Goal: Use online tool/utility: Utilize a website feature to perform a specific function

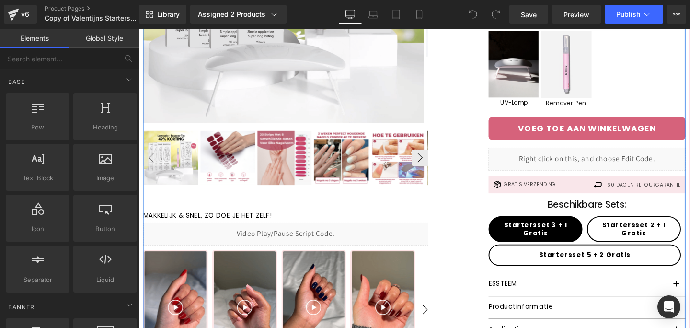
scroll to position [240, 0]
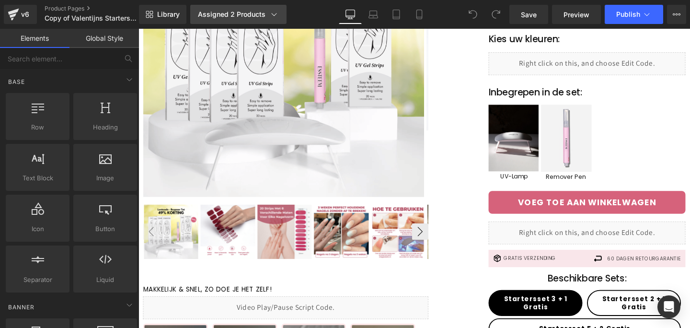
click at [217, 12] on div "Assigned 2 Products" at bounding box center [238, 15] width 81 height 10
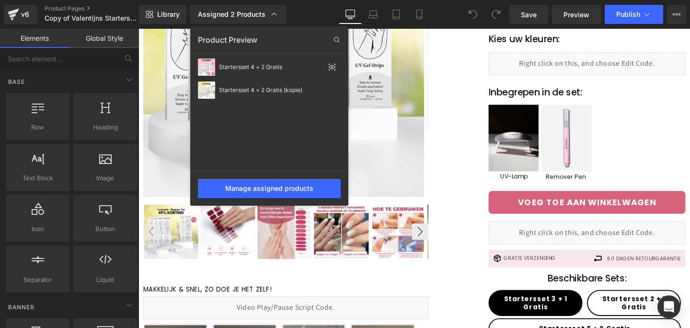
click at [456, 266] on div at bounding box center [415, 178] width 552 height 299
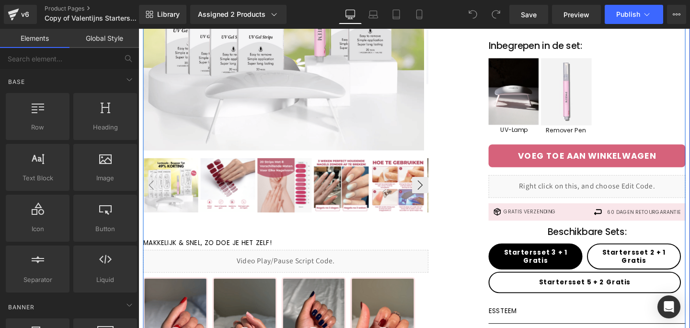
scroll to position [290, 0]
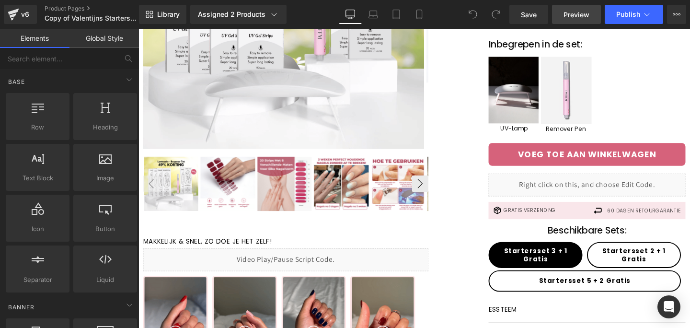
click at [567, 22] on link "Preview" at bounding box center [576, 14] width 49 height 19
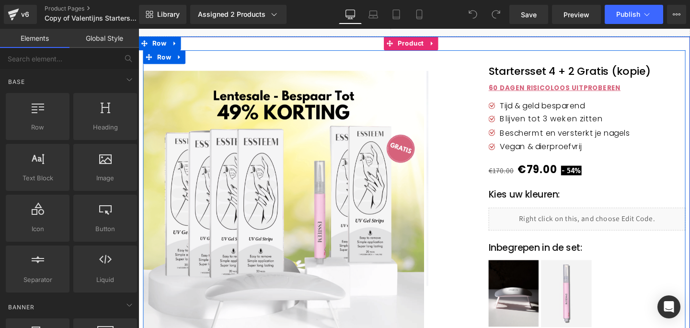
scroll to position [78, 0]
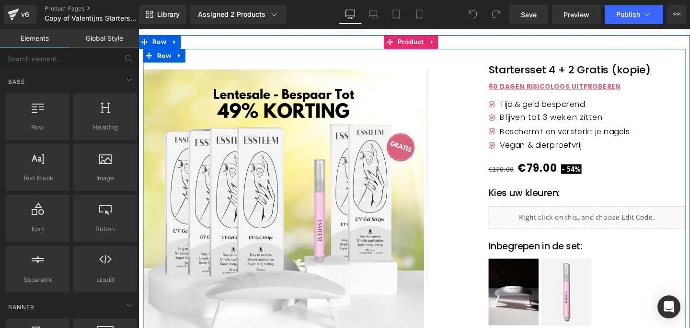
click at [545, 227] on div "Liquid" at bounding box center [610, 227] width 207 height 24
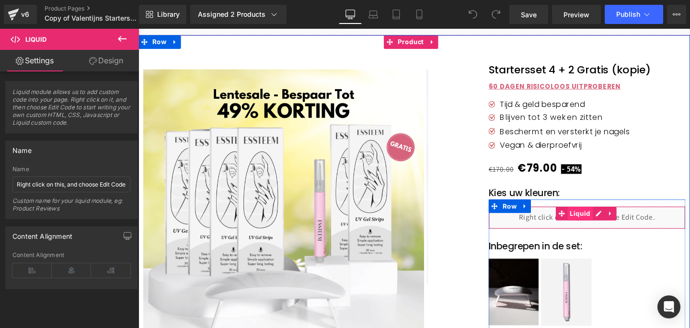
click at [603, 224] on span "Liquid" at bounding box center [603, 223] width 26 height 14
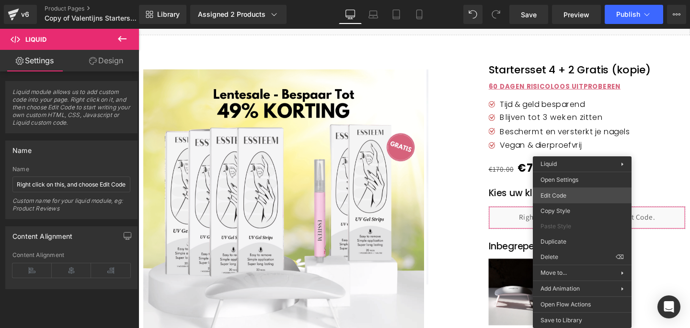
click at [551, 0] on div "Liquid You are previewing how the will restyle your page. You can not edit Elem…" at bounding box center [345, 0] width 690 height 0
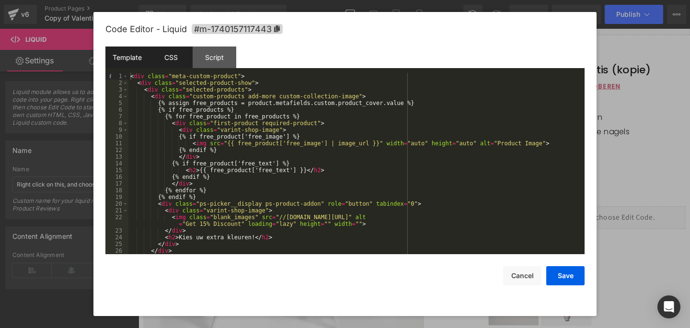
click at [174, 62] on div "CSS" at bounding box center [171, 58] width 44 height 22
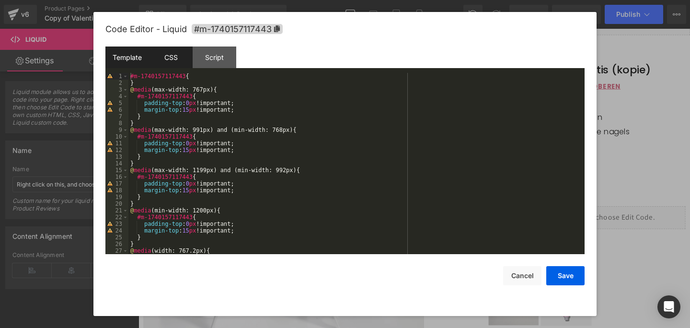
click at [123, 61] on div "Template" at bounding box center [127, 58] width 44 height 22
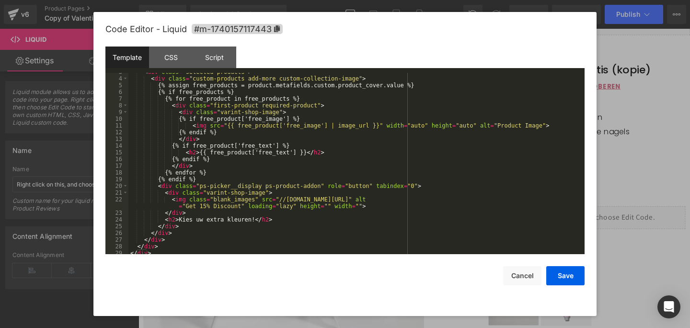
scroll to position [20, 0]
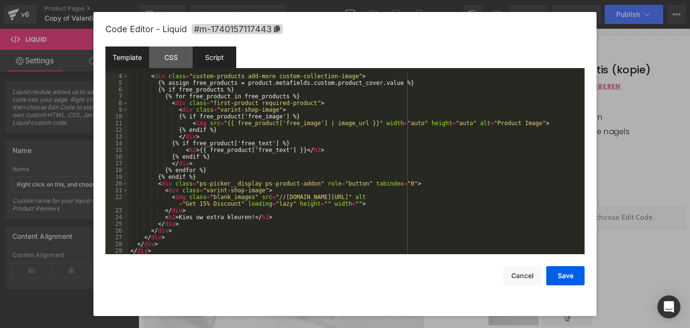
click at [218, 59] on div "Script" at bounding box center [215, 58] width 44 height 22
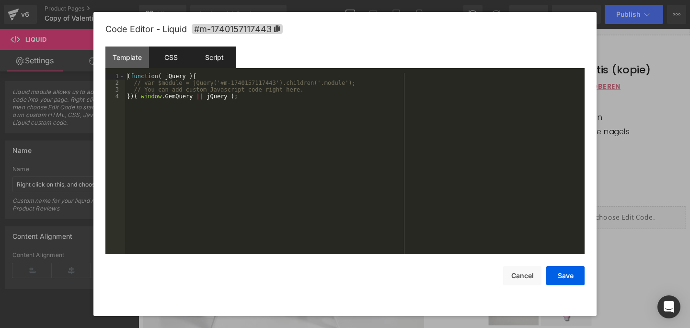
click at [169, 60] on div "CSS" at bounding box center [171, 58] width 44 height 22
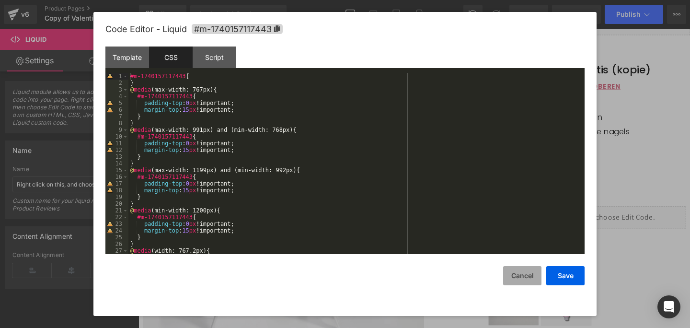
click at [520, 278] on button "Cancel" at bounding box center [522, 275] width 38 height 19
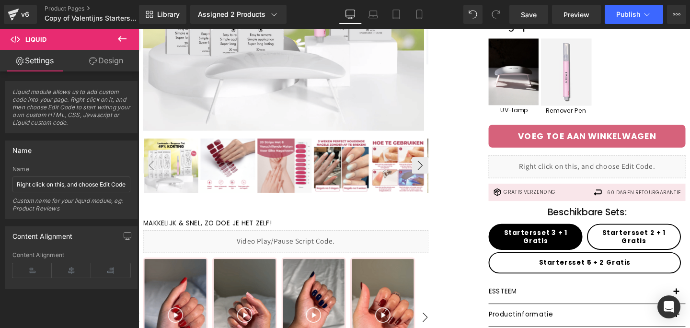
scroll to position [310, 0]
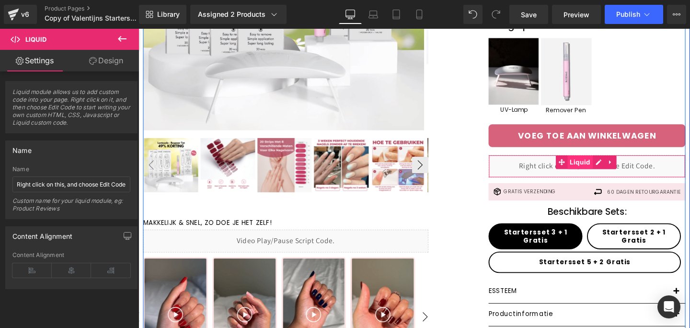
click at [594, 174] on span "Liquid" at bounding box center [603, 169] width 26 height 14
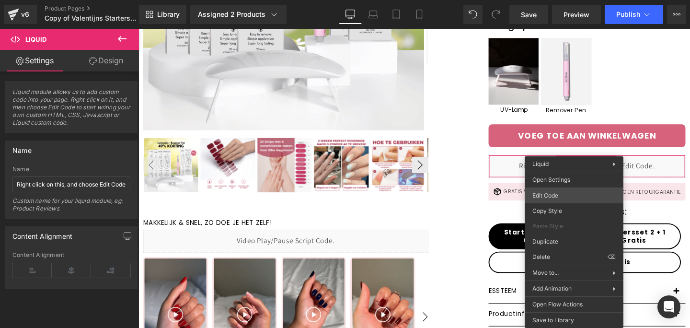
click at [558, 0] on div "Liquid You are previewing how the will restyle your page. You can not edit Elem…" at bounding box center [345, 0] width 690 height 0
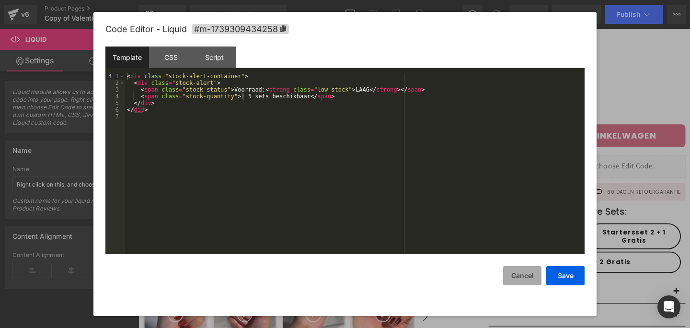
click at [534, 280] on button "Cancel" at bounding box center [522, 275] width 38 height 19
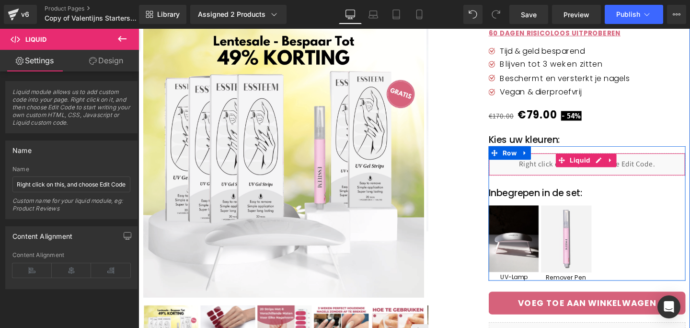
scroll to position [0, 0]
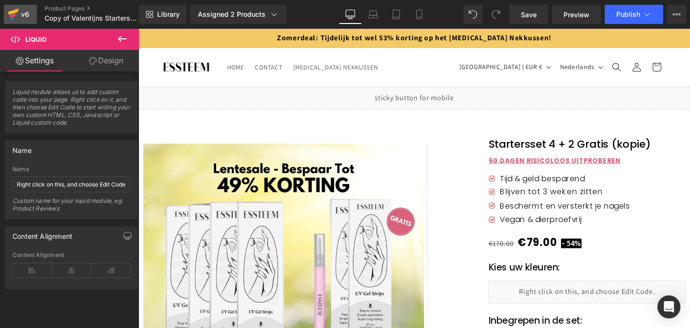
click at [11, 11] on icon at bounding box center [13, 12] width 11 height 6
